Goal: Task Accomplishment & Management: Complete application form

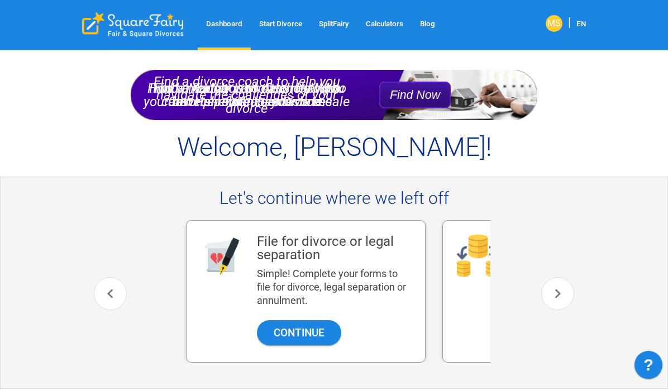
scroll to position [0, 8]
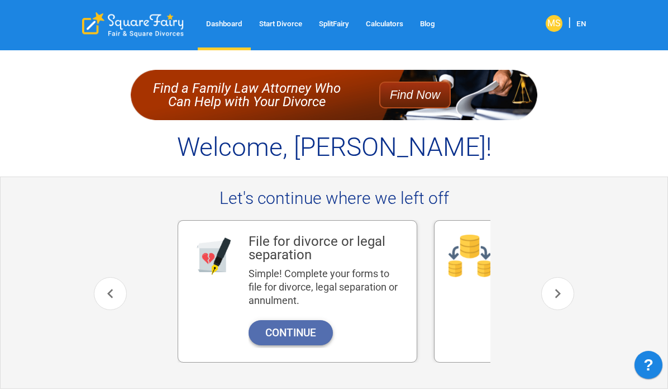
click at [315, 330] on button "Continue" at bounding box center [290, 332] width 84 height 25
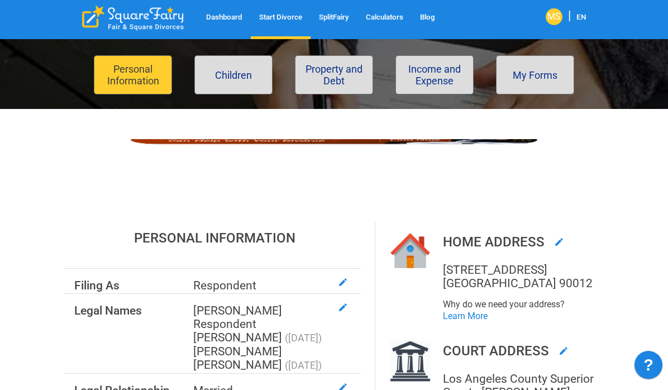
scroll to position [78, 0]
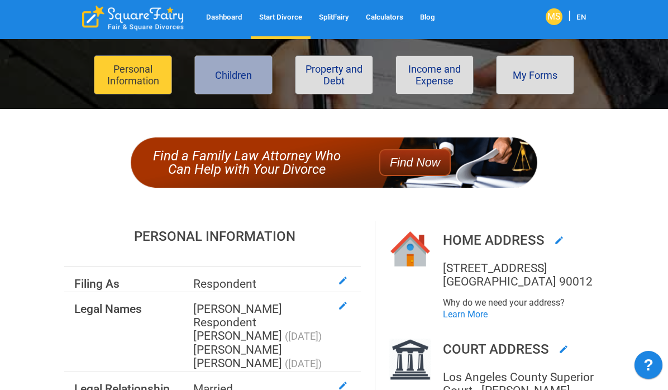
click at [248, 84] on button "Children" at bounding box center [233, 74] width 78 height 39
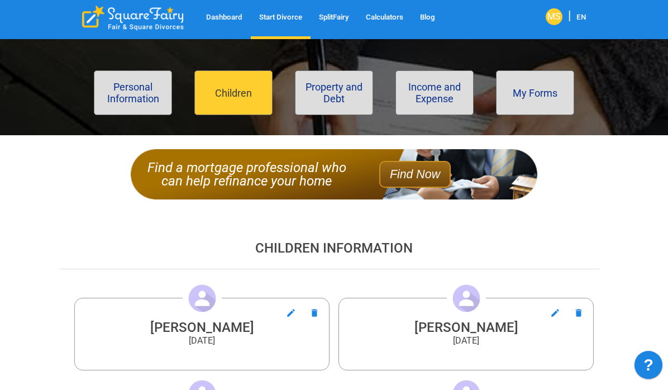
scroll to position [64, 0]
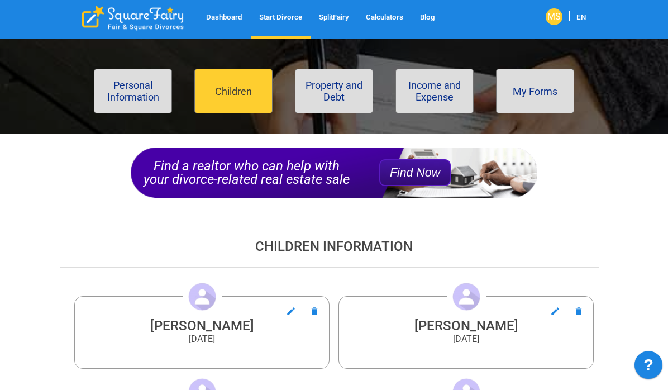
click at [291, 309] on icon "button" at bounding box center [291, 311] width 8 height 8
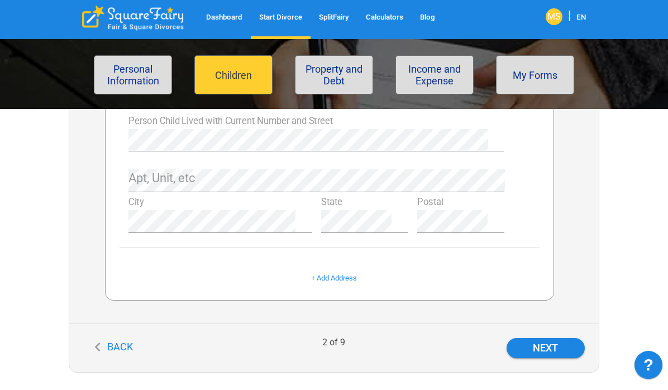
scroll to position [583, 0]
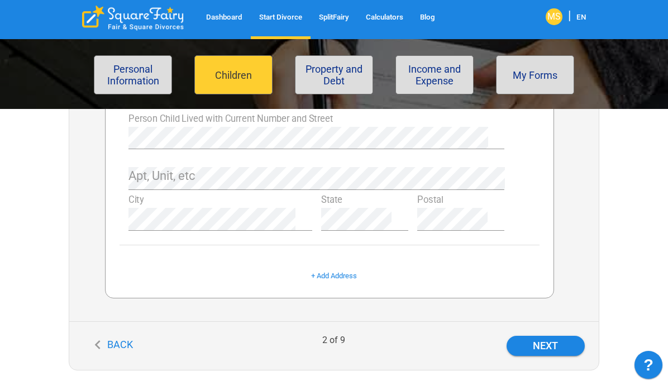
click at [384, 13] on link "Calculators" at bounding box center [384, 17] width 54 height 13
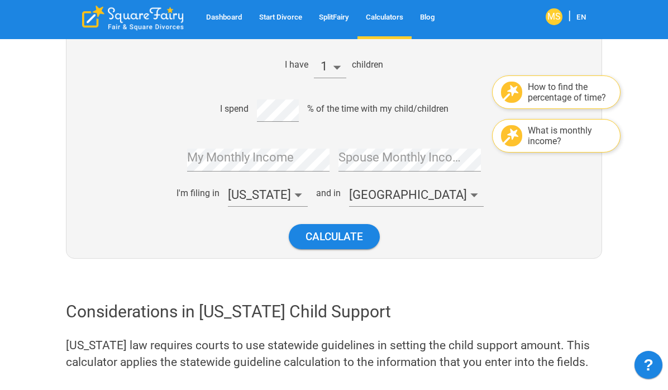
scroll to position [237, 0]
click at [292, 15] on link "Start Divorce" at bounding box center [281, 17] width 60 height 13
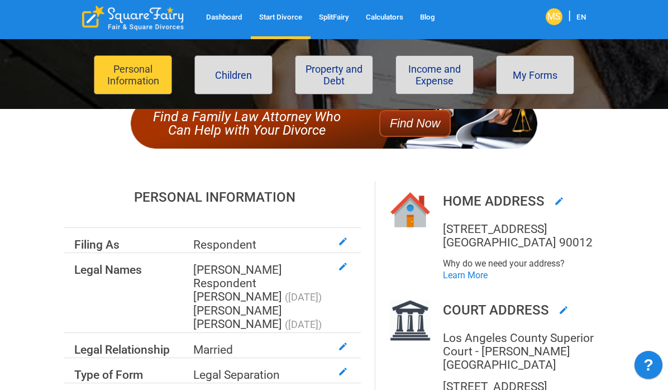
scroll to position [118, 0]
click at [341, 238] on icon "button" at bounding box center [343, 241] width 10 height 10
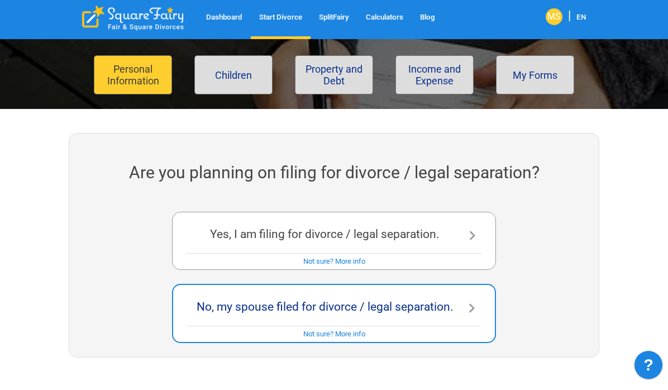
scroll to position [181, 0]
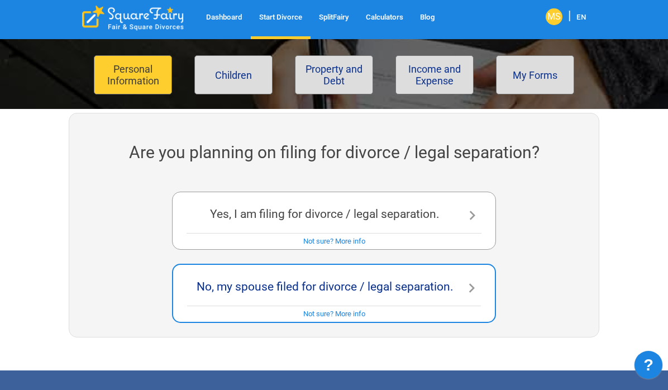
drag, startPoint x: 165, startPoint y: 181, endPoint x: 200, endPoint y: 207, distance: 43.4
click at [200, 207] on div "Are you planning on filing for divorce / legal separation? Yes, I am filing for…" at bounding box center [334, 225] width 530 height 224
